Goal: Task Accomplishment & Management: Manage account settings

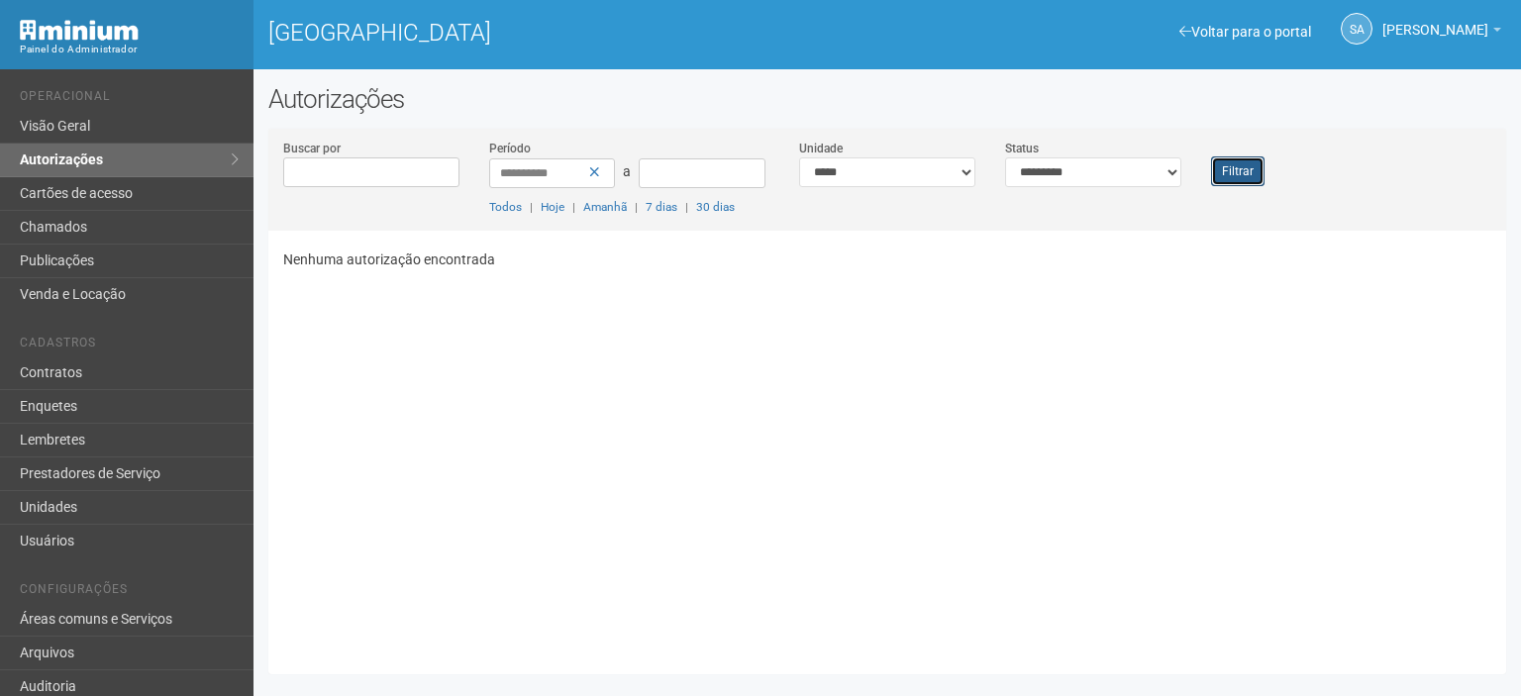
click at [1238, 171] on button "Filtrar" at bounding box center [1237, 171] width 53 height 30
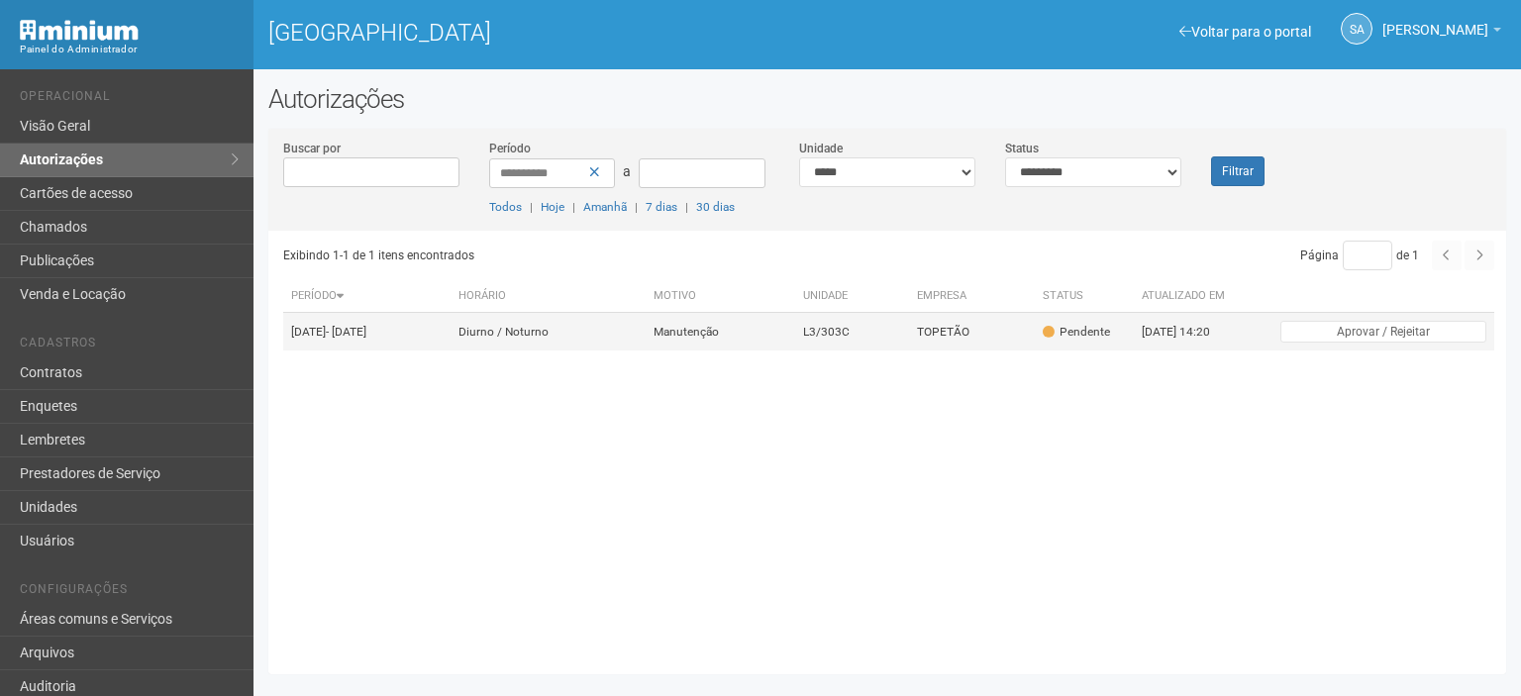
click at [978, 332] on td "TOPETÃO" at bounding box center [972, 332] width 126 height 39
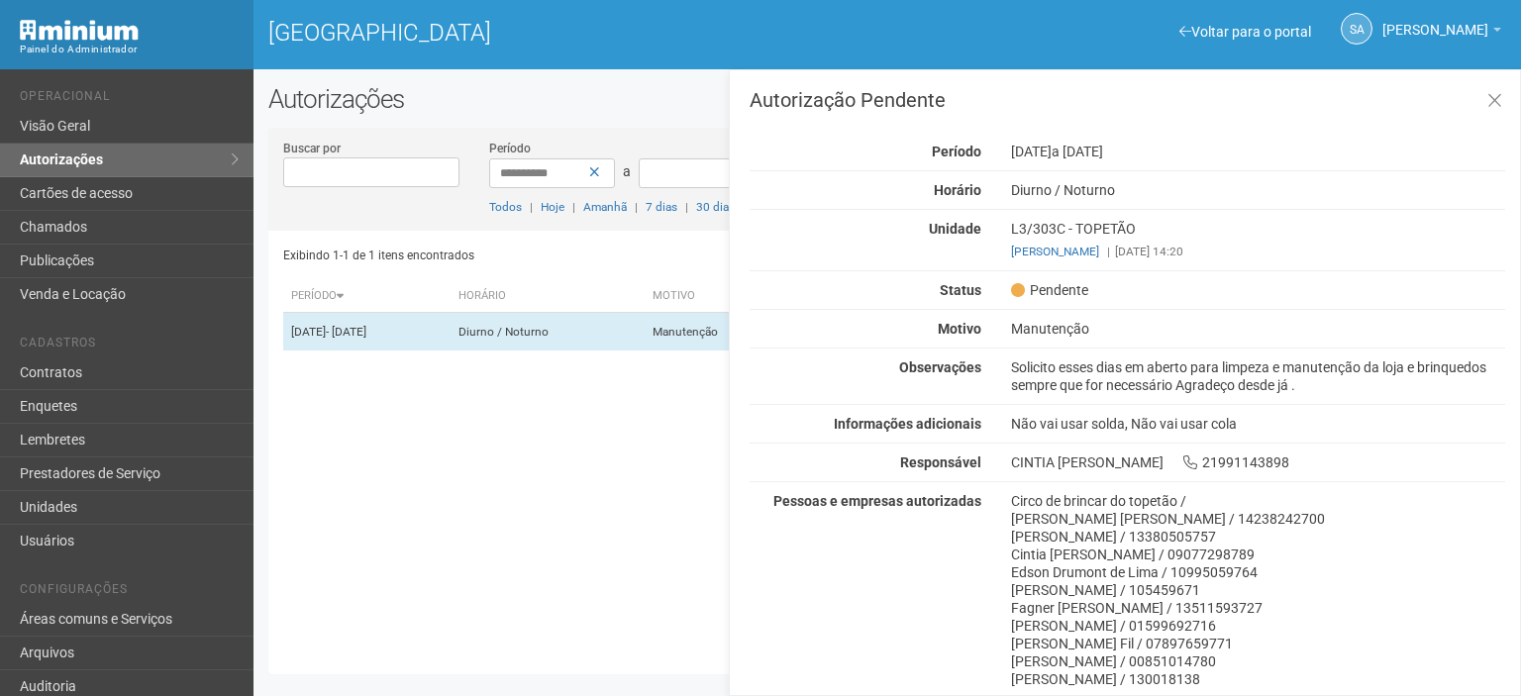
scroll to position [202, 0]
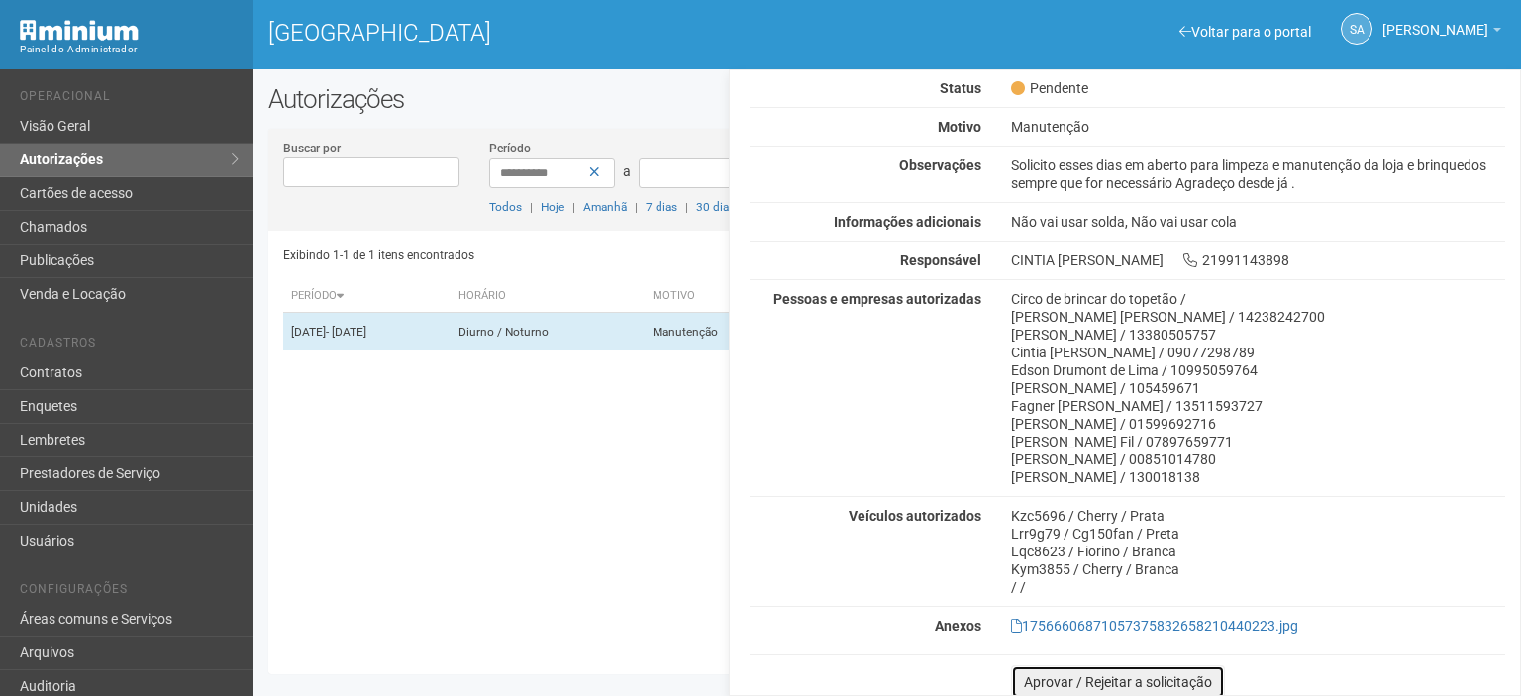
click at [1036, 675] on button "Aprovar / Rejeitar a solicitação" at bounding box center [1118, 682] width 214 height 34
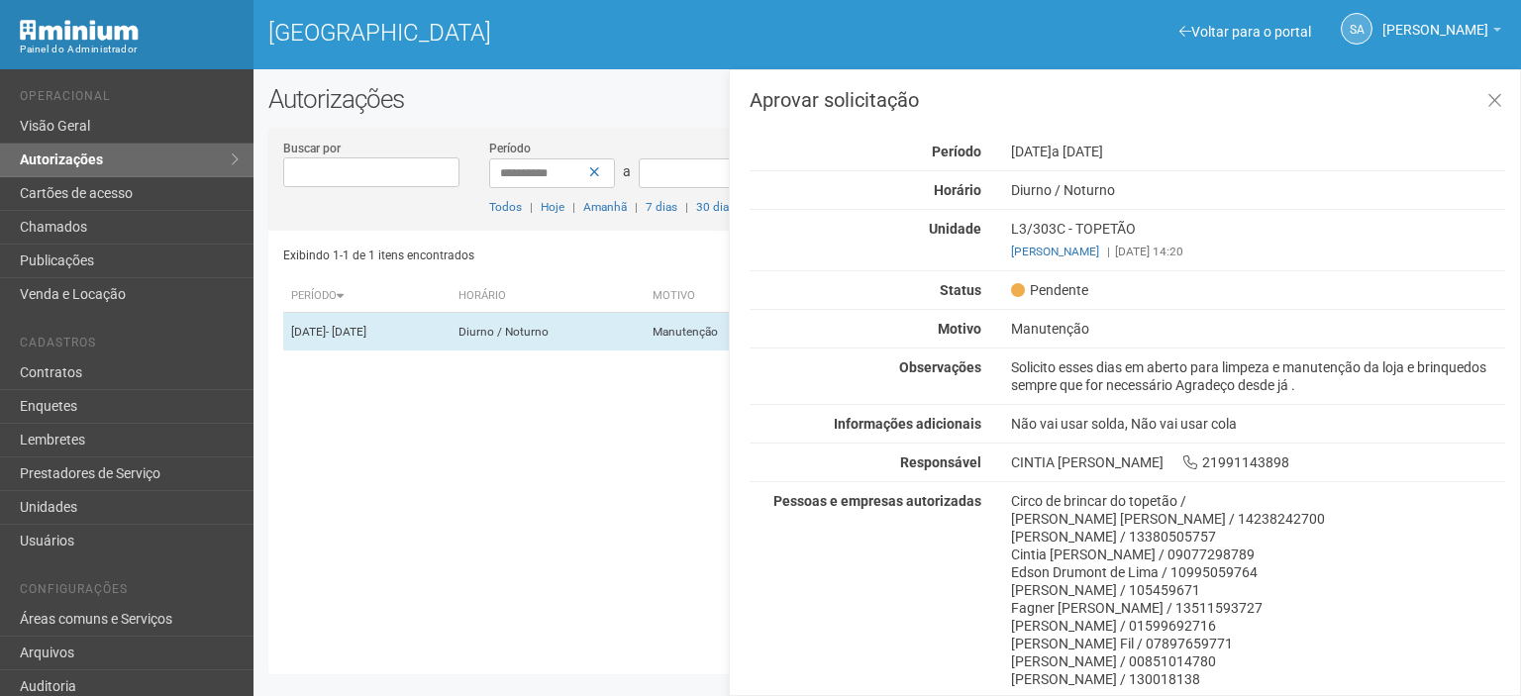
scroll to position [344, 0]
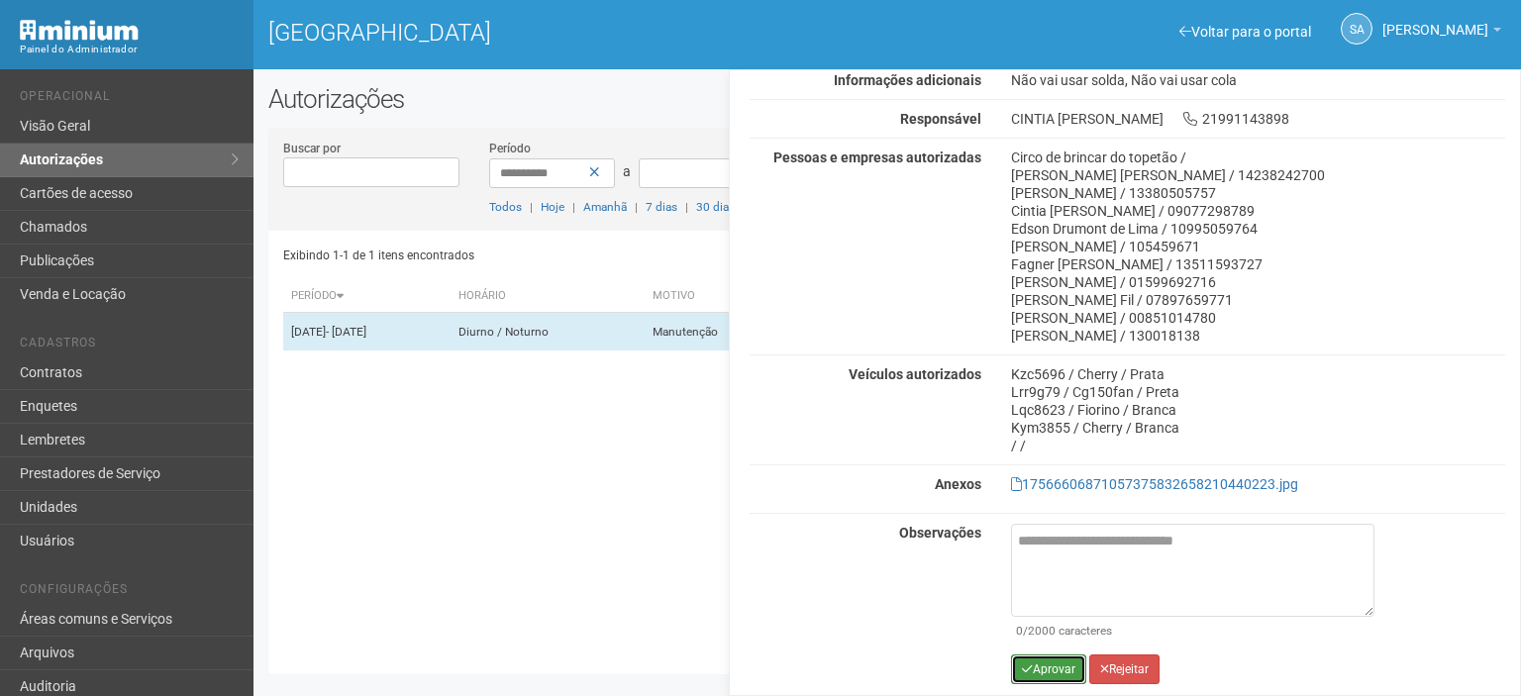
click at [1047, 661] on button "Aprovar" at bounding box center [1048, 670] width 75 height 30
